Goal: Check status: Check status

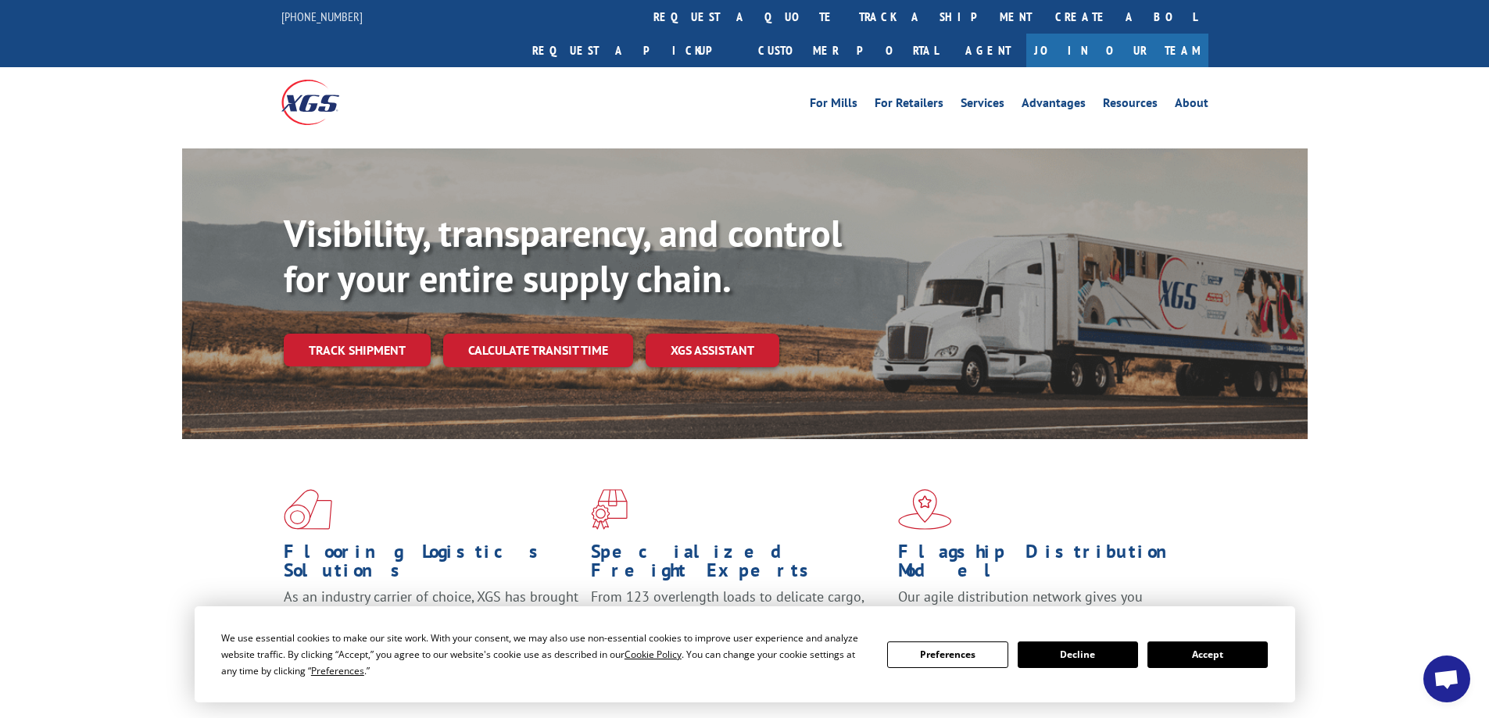
click at [367, 287] on div "Visibility, transparency, and control for your entire supply chain. Track shipm…" at bounding box center [796, 320] width 1024 height 218
click at [359, 334] on link "Track shipment" at bounding box center [357, 350] width 147 height 33
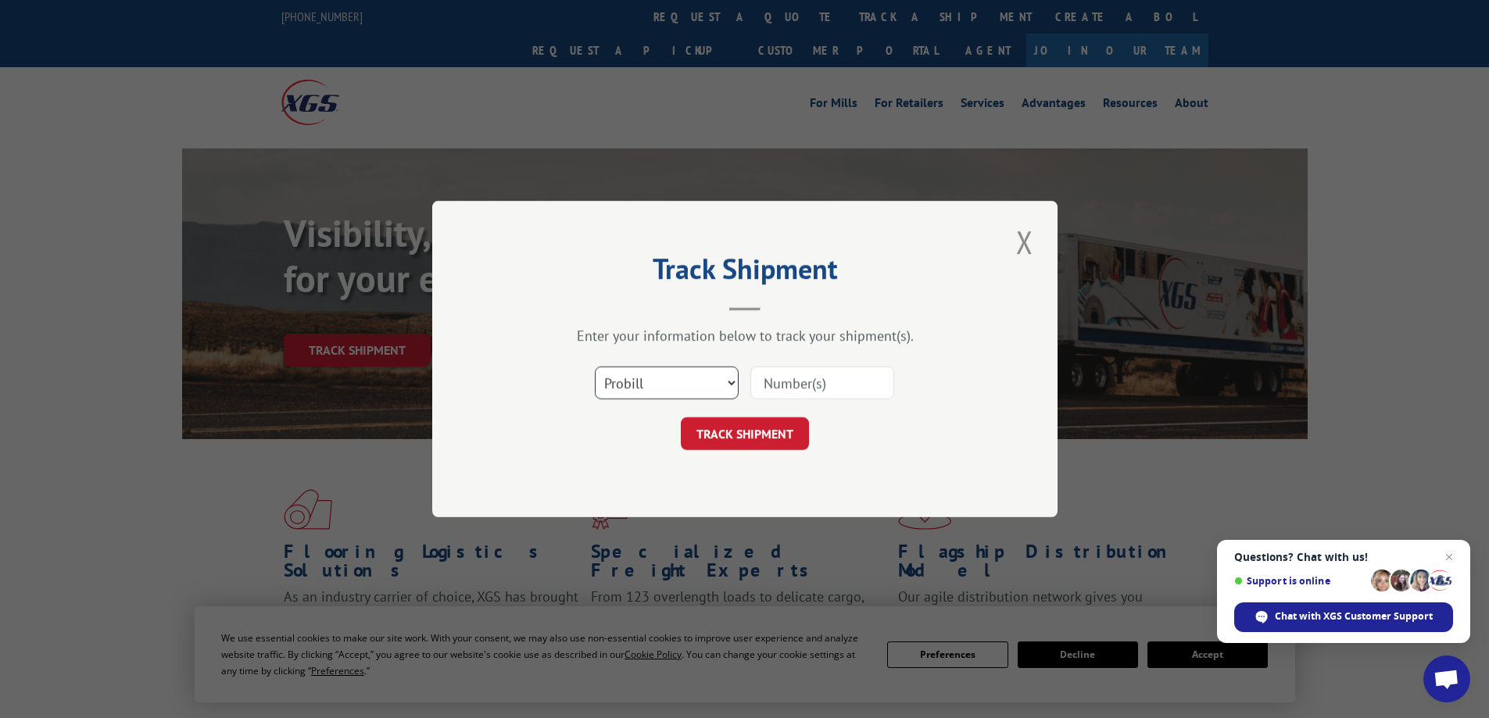
drag, startPoint x: 713, startPoint y: 384, endPoint x: 681, endPoint y: 399, distance: 35.0
click at [713, 384] on select "Select category... Probill BOL PO" at bounding box center [667, 383] width 144 height 33
select select "bol"
click at [595, 367] on select "Select category... Probill BOL PO" at bounding box center [667, 383] width 144 height 33
drag, startPoint x: 814, startPoint y: 386, endPoint x: 830, endPoint y: 357, distance: 32.9
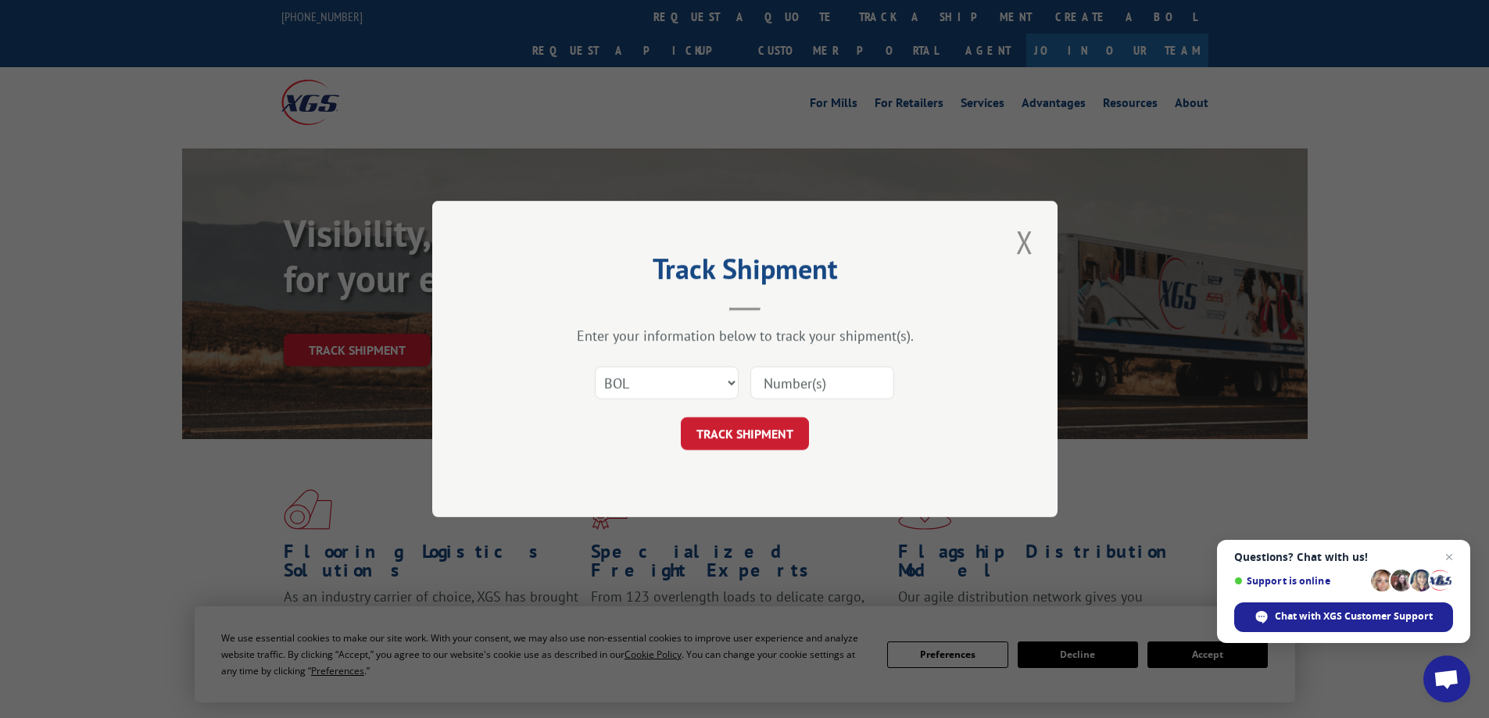
click at [814, 386] on input at bounding box center [822, 383] width 144 height 33
type input "3355195"
click button "TRACK SHIPMENT" at bounding box center [745, 433] width 128 height 33
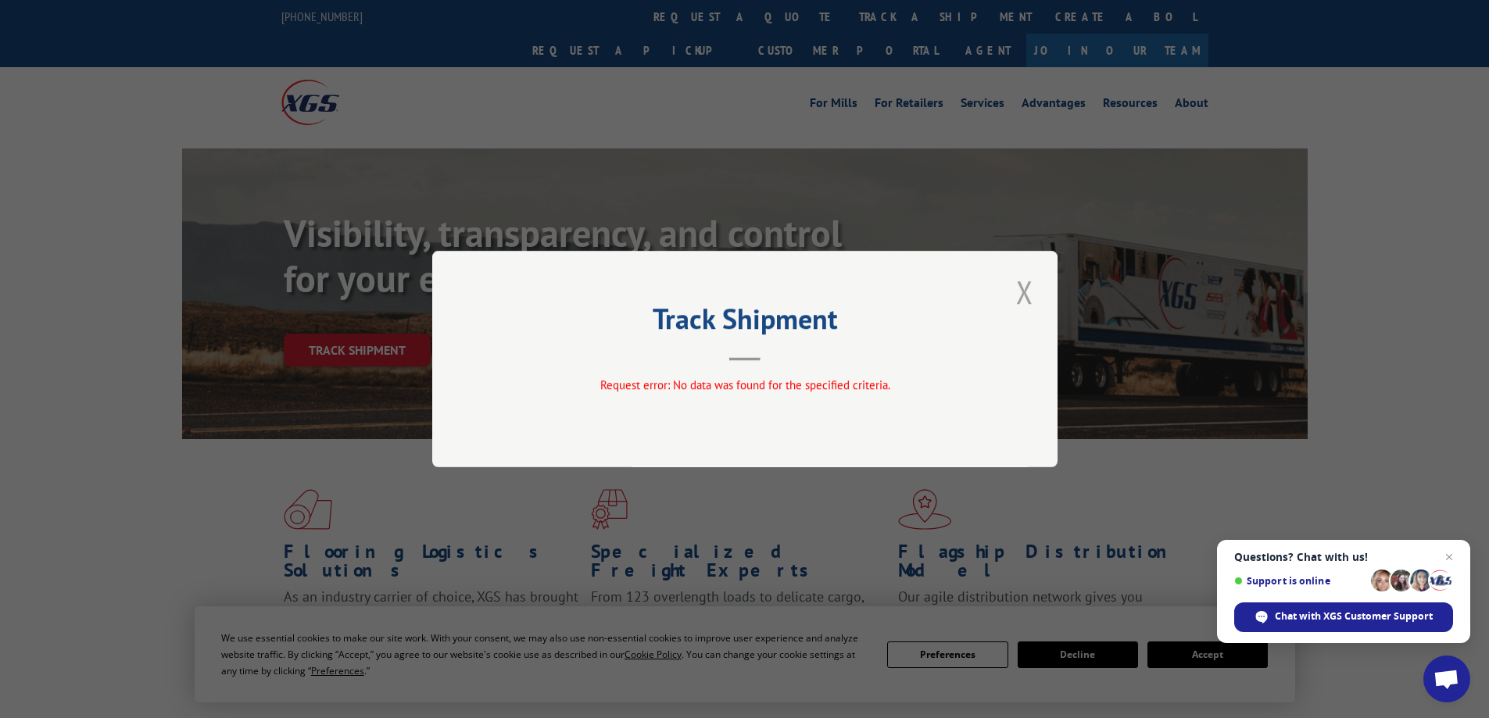
click at [1024, 294] on button "Close modal" at bounding box center [1024, 291] width 27 height 43
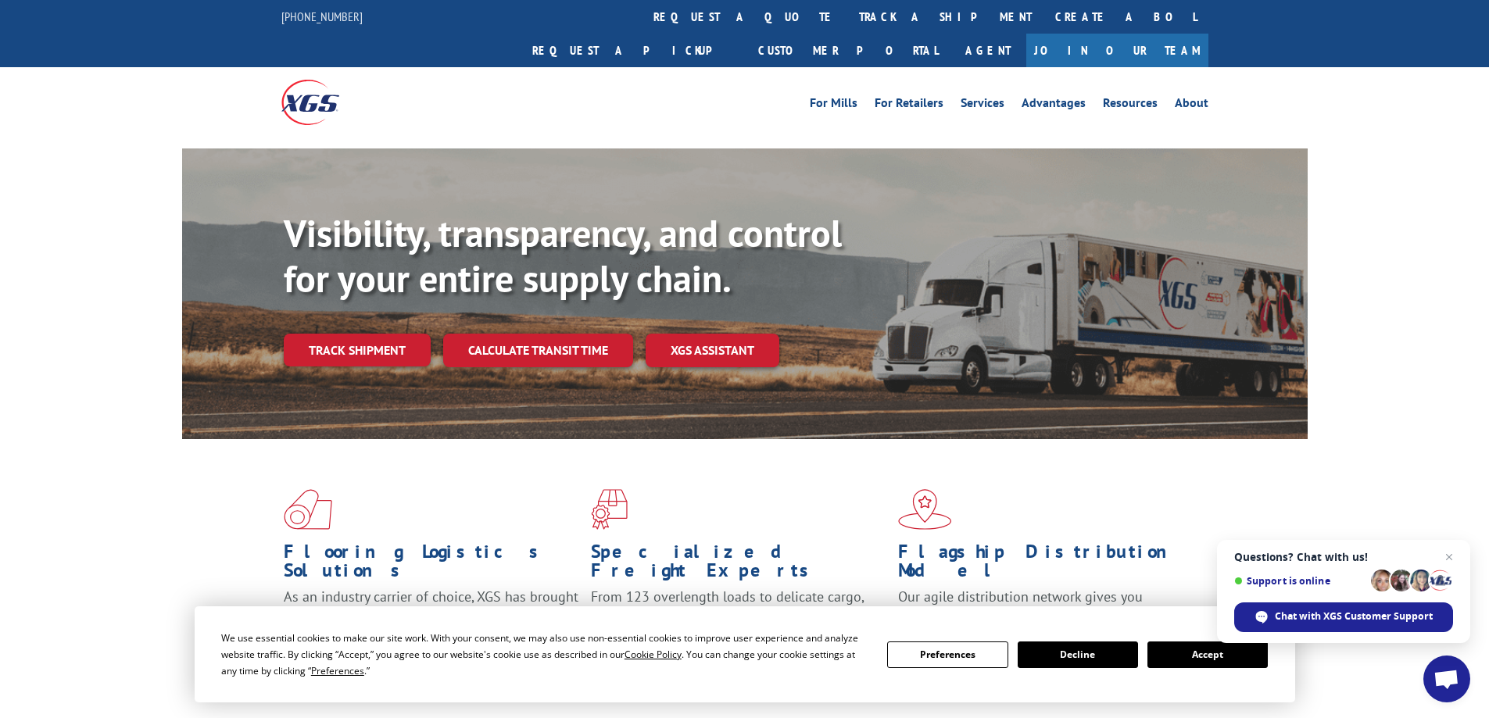
click at [1182, 646] on button "Accept" at bounding box center [1207, 655] width 120 height 27
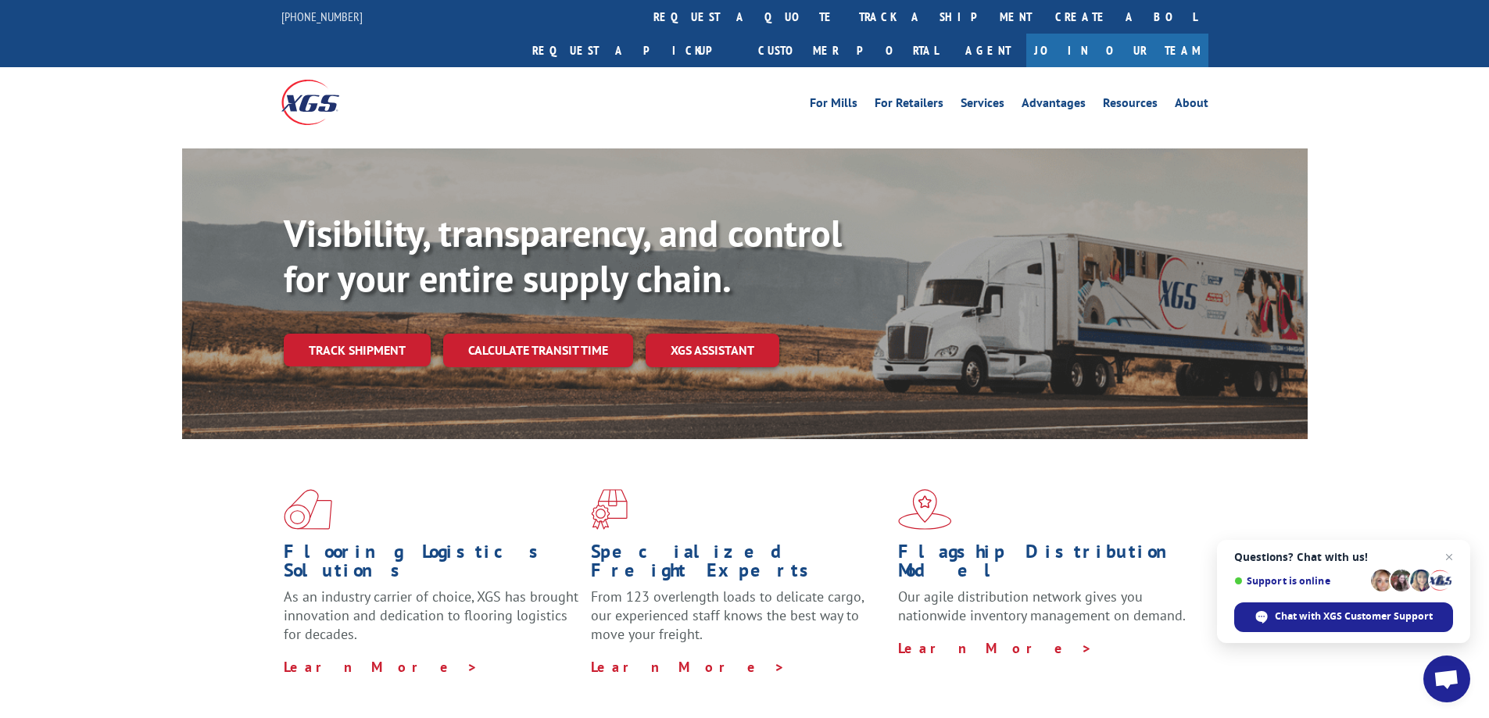
click at [377, 334] on link "Track shipment" at bounding box center [357, 350] width 147 height 33
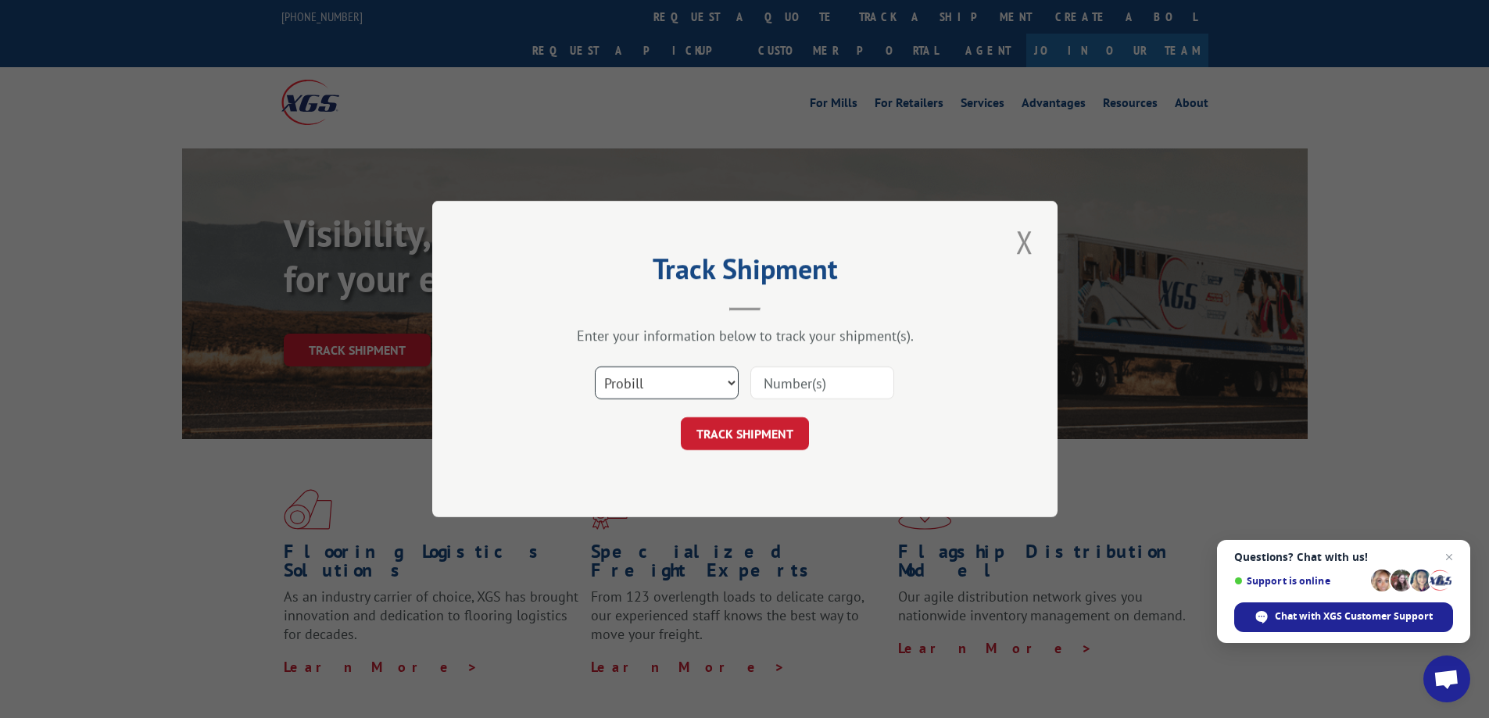
click at [685, 374] on select "Select category... Probill BOL PO" at bounding box center [667, 383] width 144 height 33
select select "bol"
click at [595, 367] on select "Select category... Probill BOL PO" at bounding box center [667, 383] width 144 height 33
click at [822, 377] on input at bounding box center [822, 383] width 144 height 33
type input "3355195"
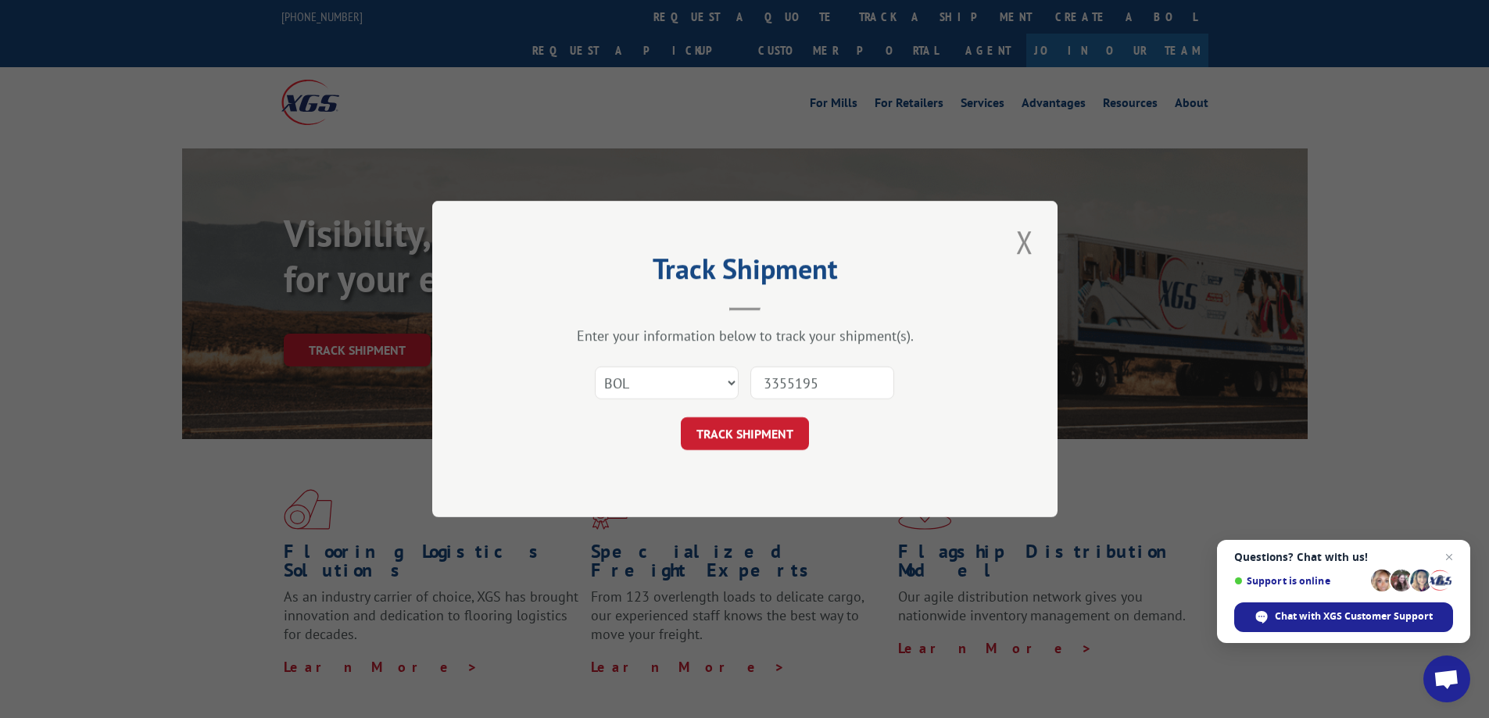
click button "TRACK SHIPMENT" at bounding box center [745, 433] width 128 height 33
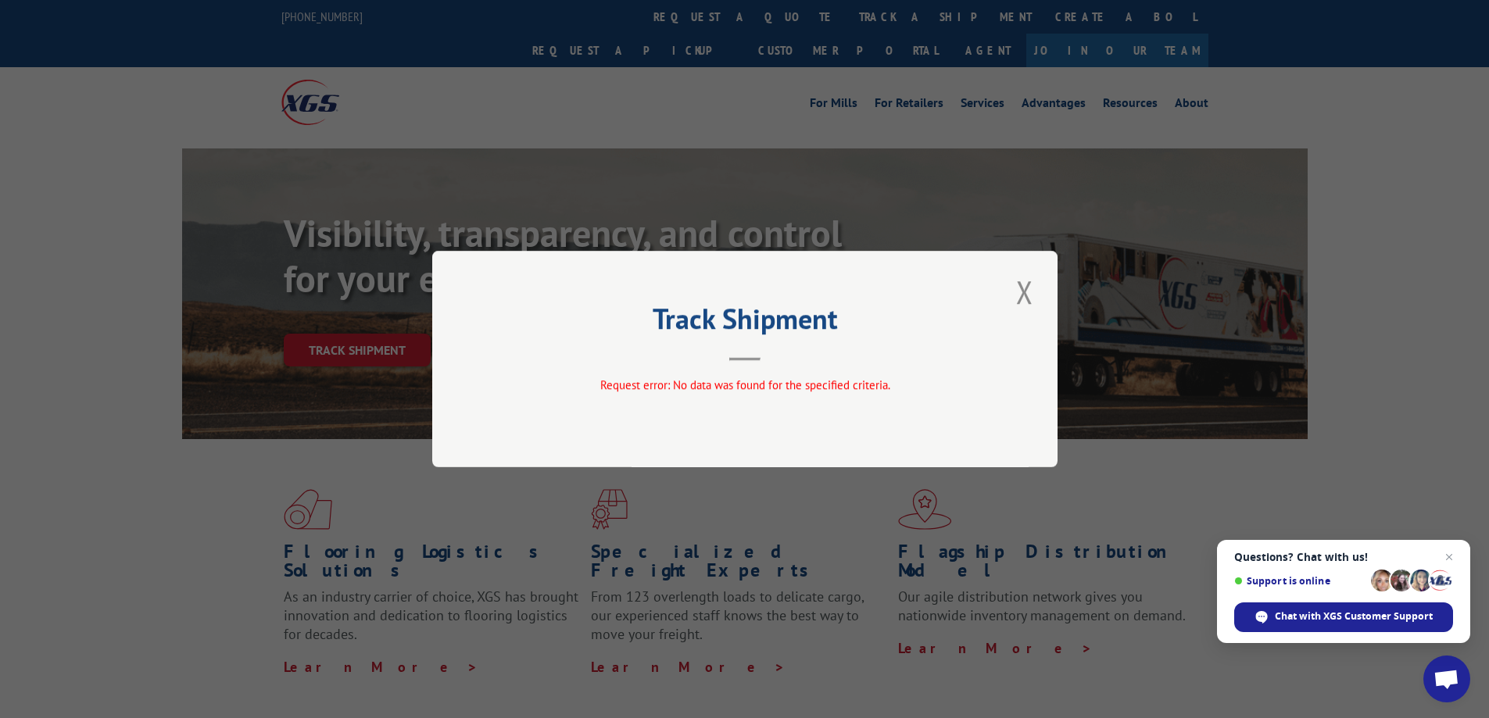
click at [822, 377] on div "Request error: No data was found for the specified criteria." at bounding box center [744, 386] width 469 height 18
click at [1022, 288] on button "Close modal" at bounding box center [1024, 291] width 27 height 43
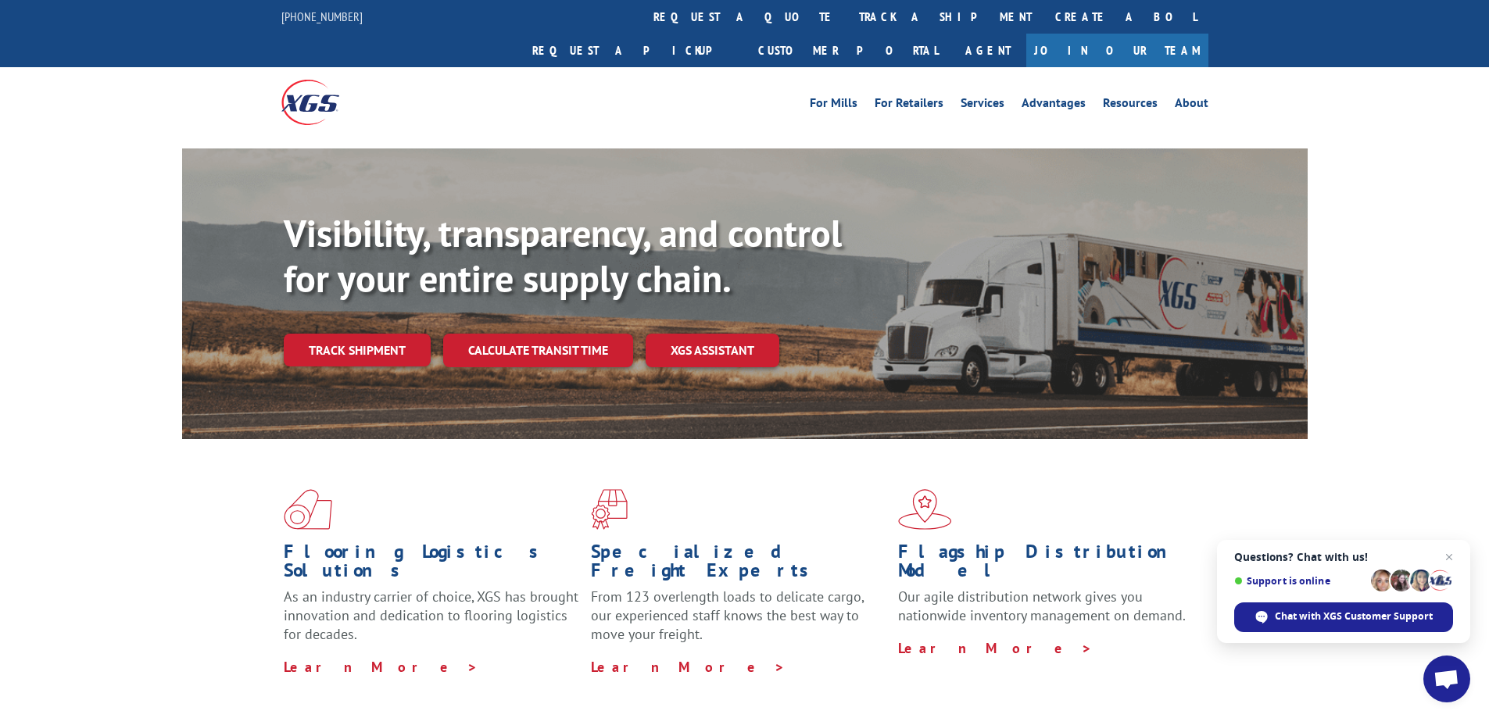
click at [317, 334] on link "Track shipment" at bounding box center [357, 350] width 147 height 33
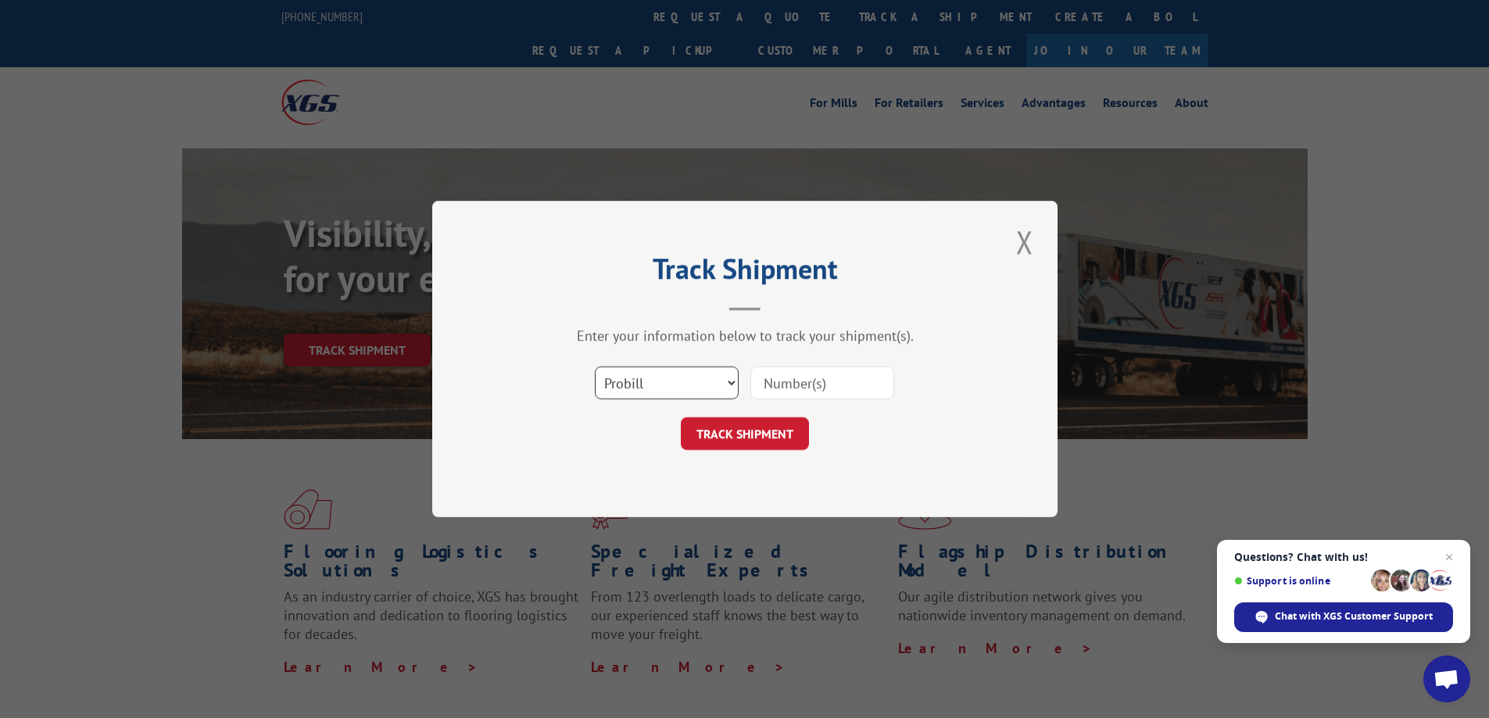
drag, startPoint x: 669, startPoint y: 396, endPoint x: 741, endPoint y: 389, distance: 72.2
click at [669, 396] on select "Select category... Probill BOL PO" at bounding box center [667, 383] width 144 height 33
click at [815, 374] on input at bounding box center [822, 383] width 144 height 33
type input "3355195"
click button "TRACK SHIPMENT" at bounding box center [745, 433] width 128 height 33
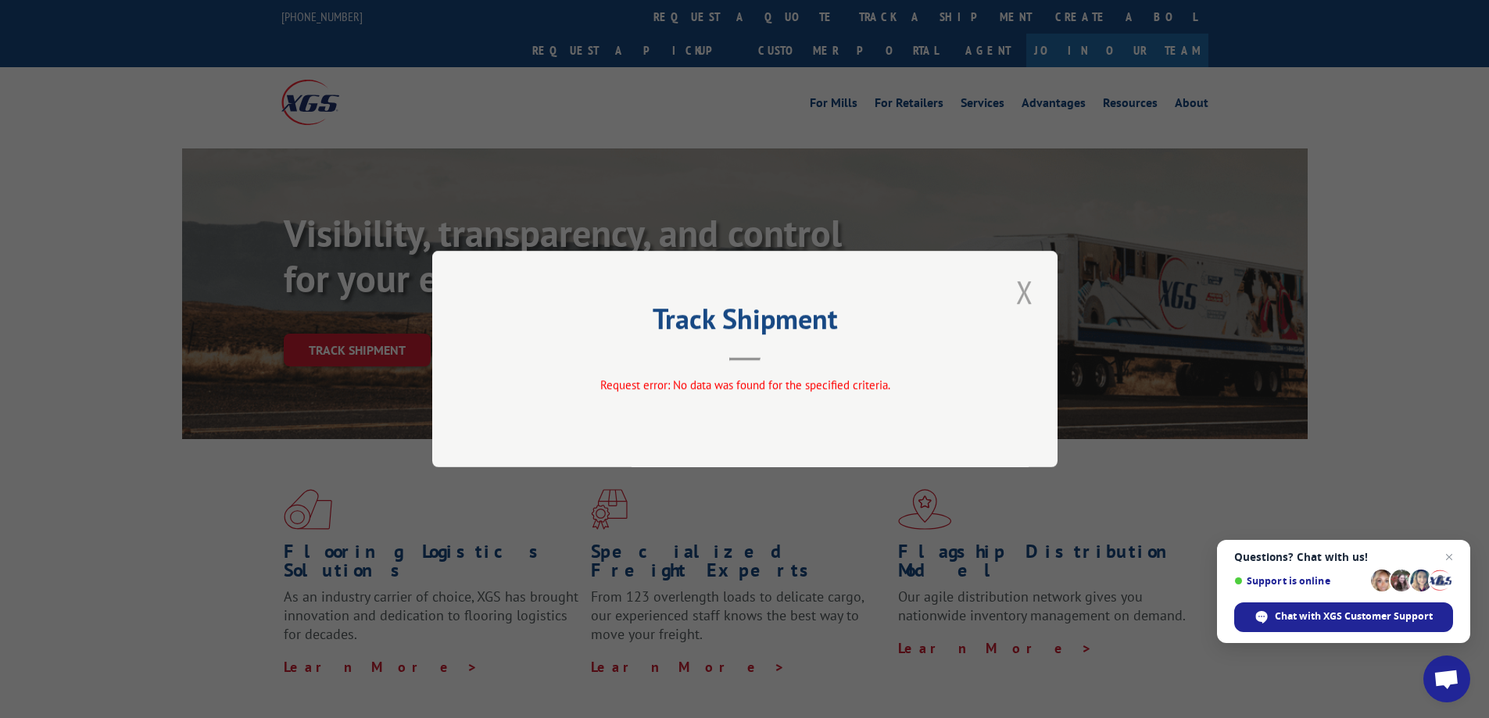
click at [1035, 288] on button "Close modal" at bounding box center [1024, 291] width 27 height 43
